Goal: Task Accomplishment & Management: Complete application form

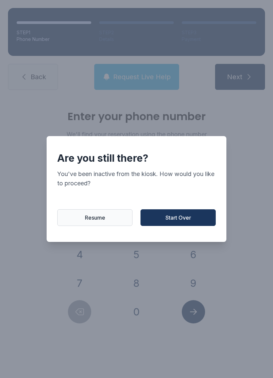
click at [177, 215] on button "Start Over" at bounding box center [177, 217] width 75 height 17
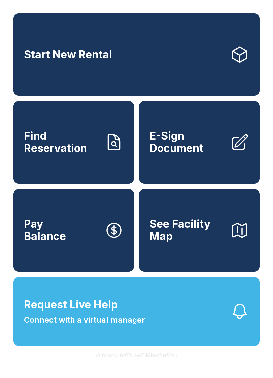
click at [122, 315] on span "Request Live Help Connect with a virtual manager" at bounding box center [84, 311] width 121 height 29
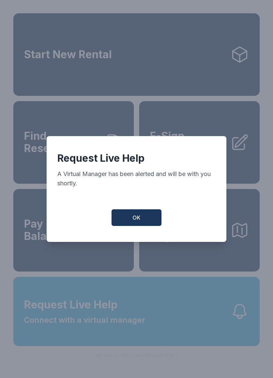
click at [148, 218] on button "OK" at bounding box center [136, 217] width 50 height 17
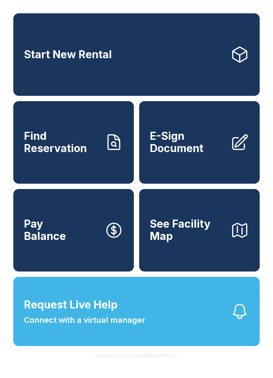
click at [198, 165] on link "E-Sign Document" at bounding box center [199, 142] width 120 height 82
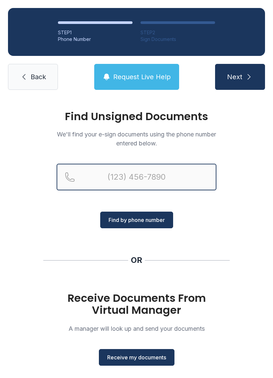
click at [144, 180] on input "Reservation phone number" at bounding box center [137, 177] width 160 height 27
type input "(336) 233-180"
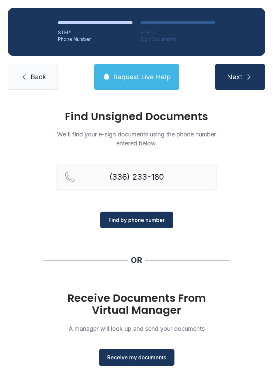
click at [42, 73] on span "Back" at bounding box center [38, 76] width 15 height 9
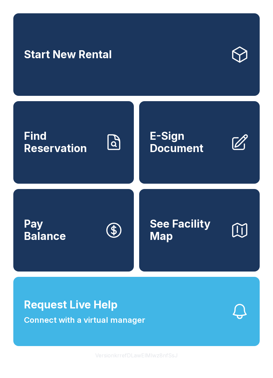
click at [200, 152] on span "E-Sign Document" at bounding box center [187, 142] width 75 height 24
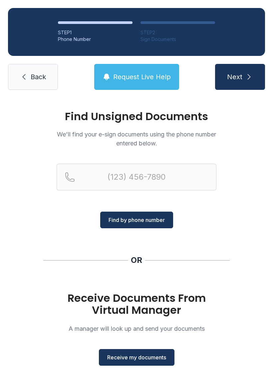
click at [128, 356] on span "Receive my documents" at bounding box center [136, 357] width 59 height 8
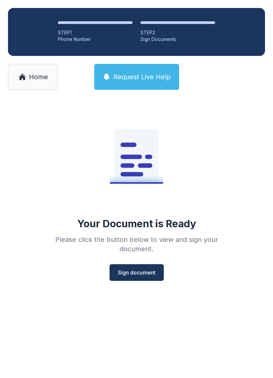
click at [135, 274] on span "Sign document" at bounding box center [137, 272] width 38 height 8
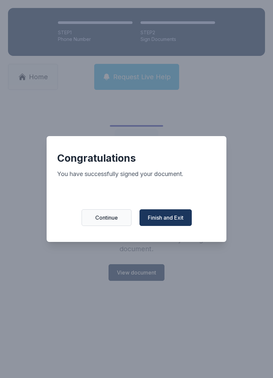
click at [109, 210] on div "Congratulations You have successfully signed your document. Continue Finish and…" at bounding box center [137, 189] width 180 height 106
click at [173, 220] on span "Finish and Exit" at bounding box center [166, 217] width 36 height 8
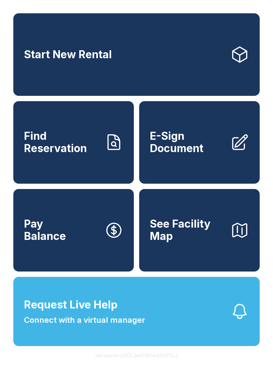
click at [192, 143] on span "E-Sign Document" at bounding box center [187, 142] width 75 height 24
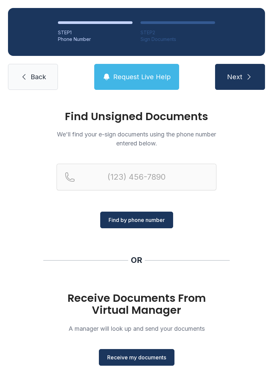
click at [128, 358] on span "Receive my documents" at bounding box center [136, 357] width 59 height 8
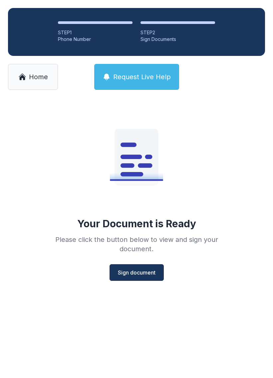
click at [139, 271] on span "Sign document" at bounding box center [137, 272] width 38 height 8
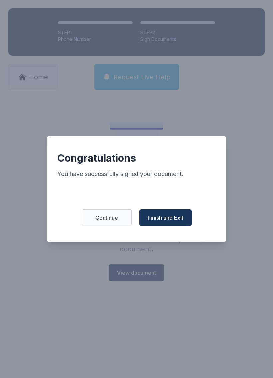
click at [168, 219] on span "Finish and Exit" at bounding box center [166, 217] width 36 height 8
